Goal: Book appointment/travel/reservation

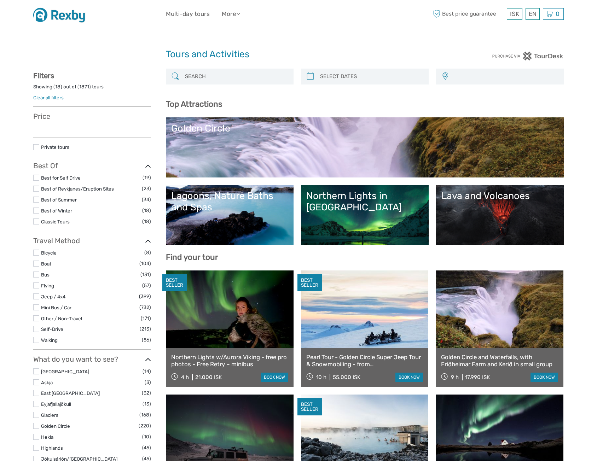
select select
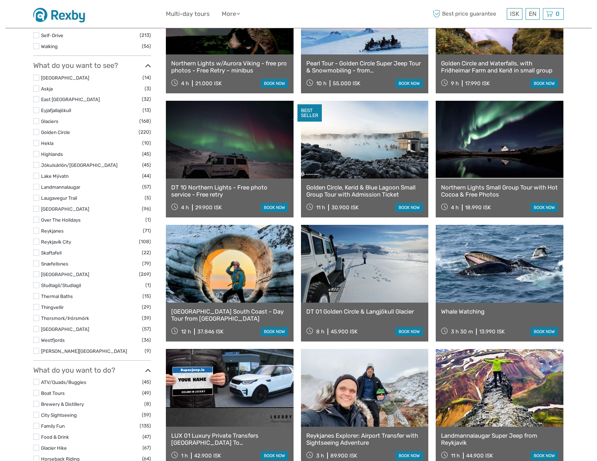
select select
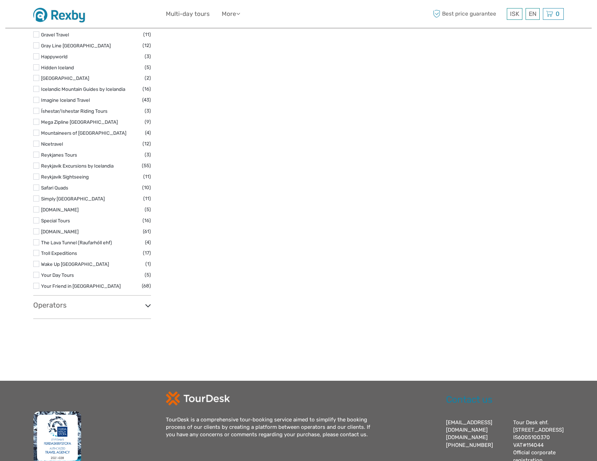
scroll to position [1036, 0]
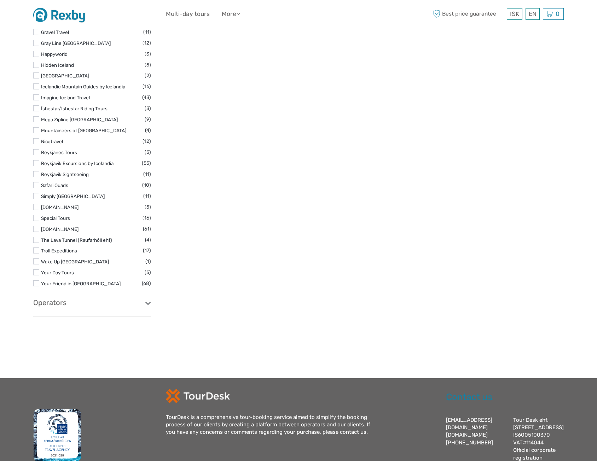
click at [147, 304] on icon at bounding box center [148, 303] width 6 height 10
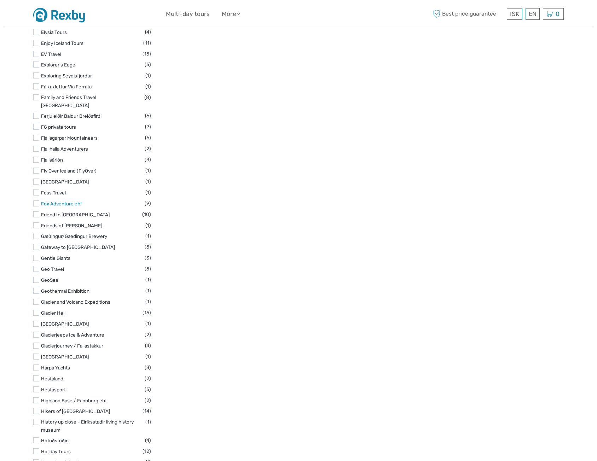
scroll to position [1884, 0]
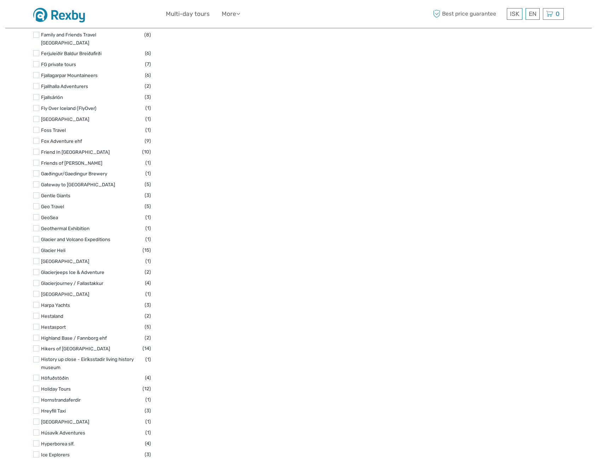
click at [38, 313] on label at bounding box center [36, 316] width 6 height 6
click at [0, 0] on input "checkbox" at bounding box center [0, 0] width 0 height 0
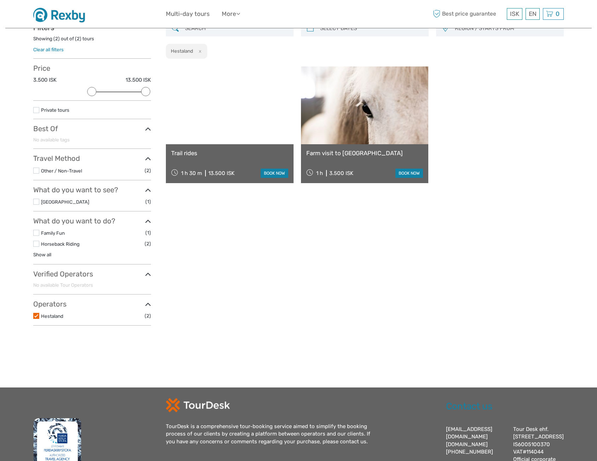
scroll to position [40, 0]
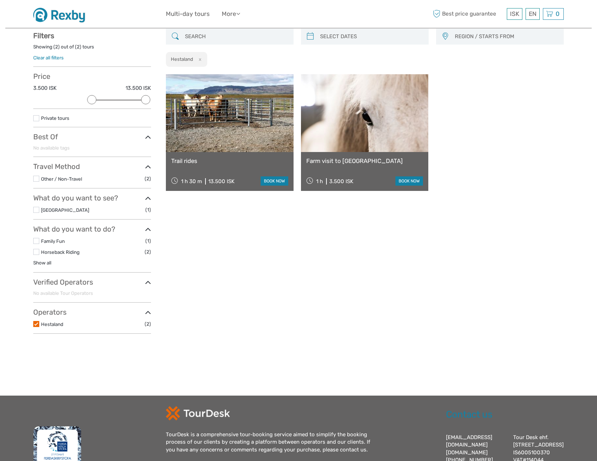
click at [198, 161] on link "Trail rides" at bounding box center [229, 160] width 117 height 7
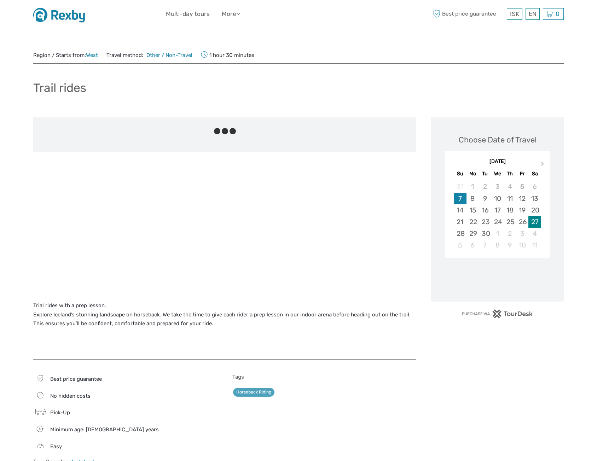
click at [537, 223] on div "27" at bounding box center [534, 222] width 12 height 12
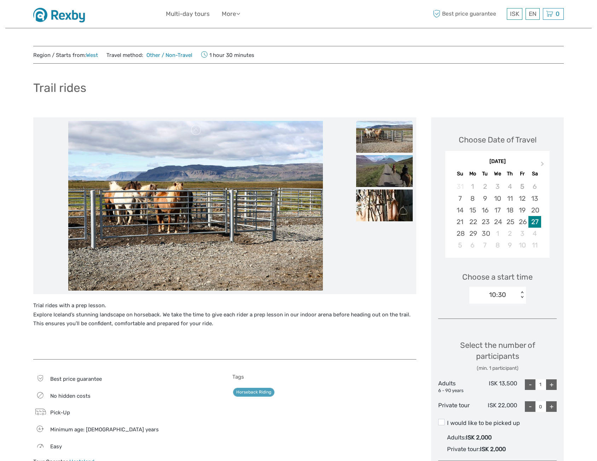
click at [533, 222] on div "27" at bounding box center [534, 222] width 12 height 12
click at [516, 291] on div "10:30" at bounding box center [493, 294] width 49 height 11
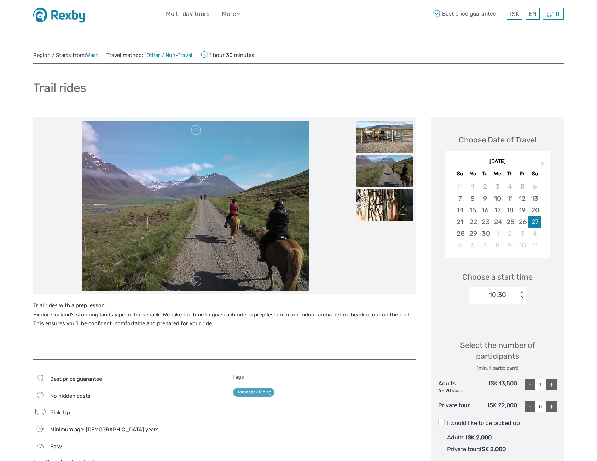
click at [514, 298] on div "10:30" at bounding box center [493, 294] width 49 height 11
